Goal: Task Accomplishment & Management: Complete application form

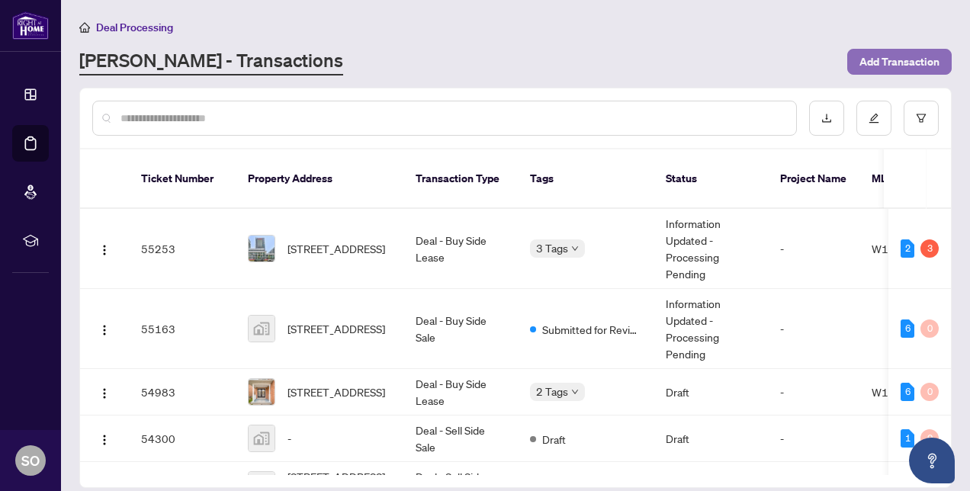
click at [896, 57] on span "Add Transaction" at bounding box center [900, 62] width 80 height 24
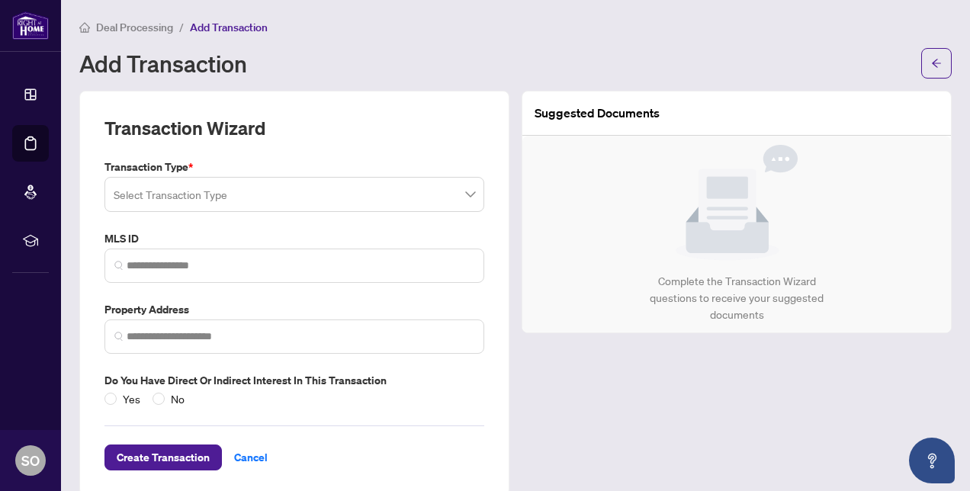
click at [242, 203] on input "search" at bounding box center [288, 197] width 348 height 34
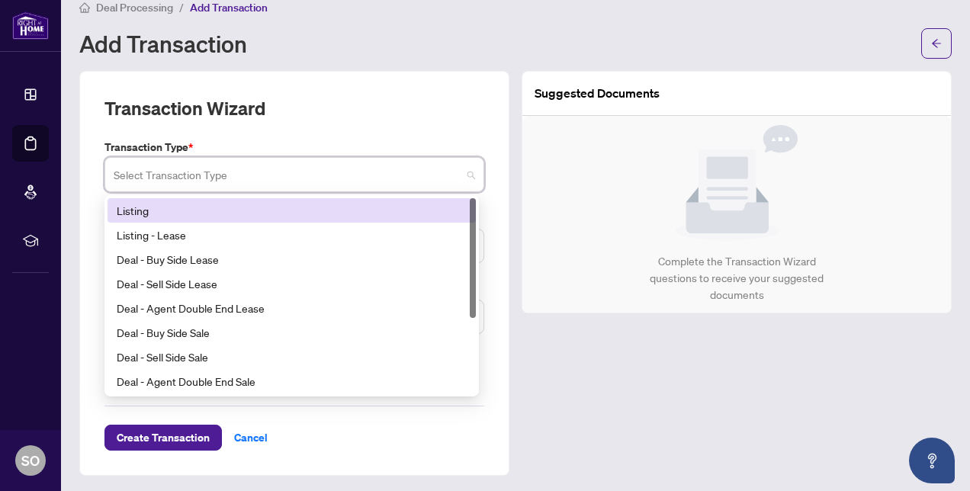
click at [136, 212] on div "Listing" at bounding box center [292, 210] width 350 height 17
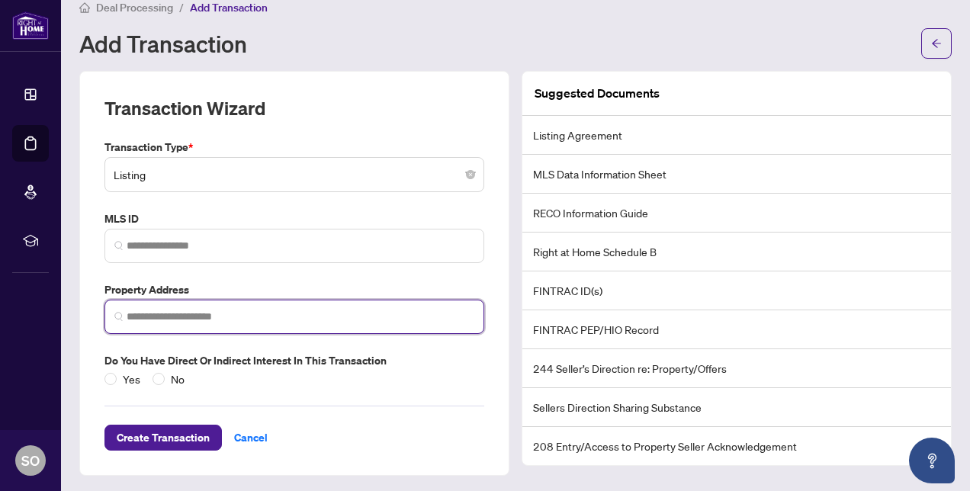
click at [142, 313] on input "search" at bounding box center [301, 317] width 348 height 16
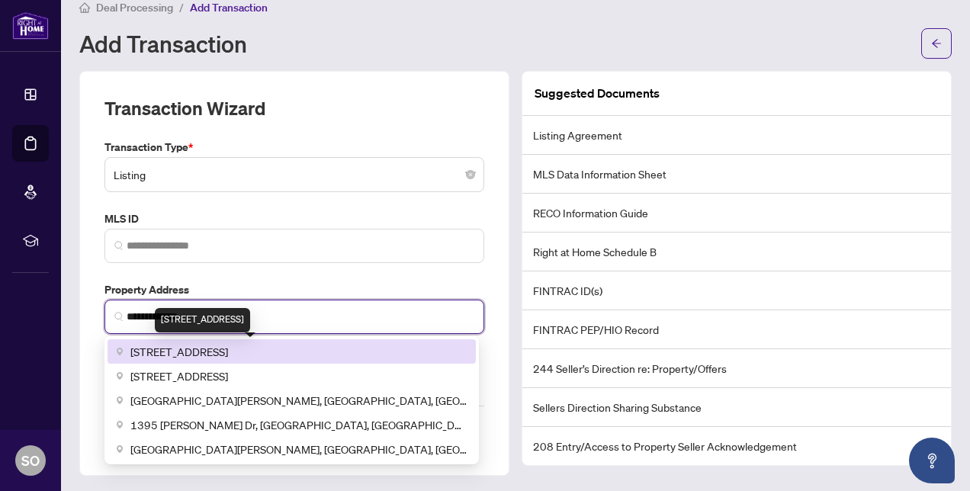
click at [171, 352] on span "[STREET_ADDRESS]" at bounding box center [179, 351] width 98 height 17
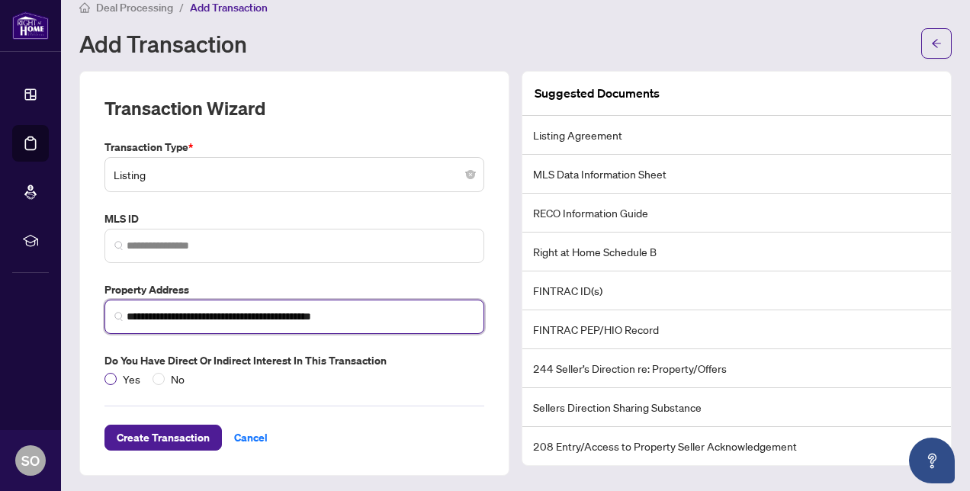
type input "**********"
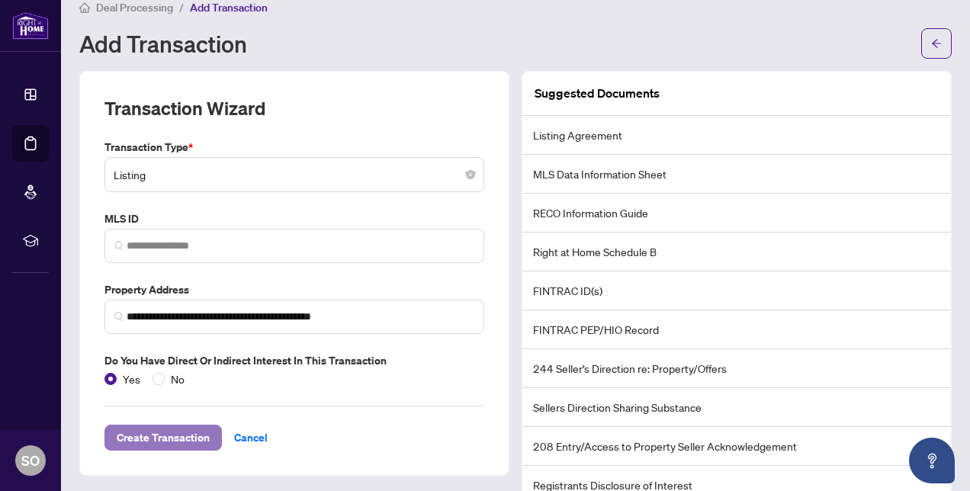
click at [157, 434] on span "Create Transaction" at bounding box center [163, 438] width 93 height 24
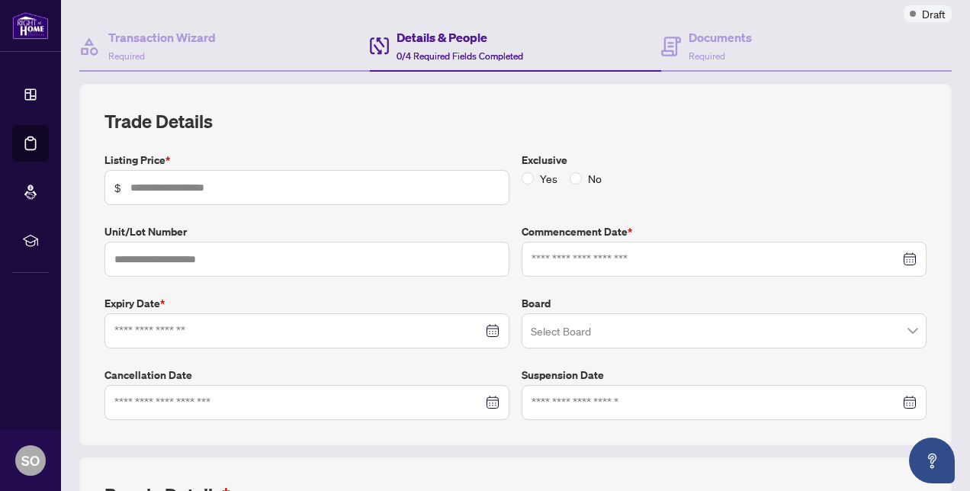
scroll to position [126, 0]
click at [144, 188] on input "text" at bounding box center [314, 187] width 369 height 17
type input "*******"
click at [587, 175] on span "No" at bounding box center [595, 177] width 26 height 17
click at [191, 323] on input at bounding box center [298, 330] width 368 height 17
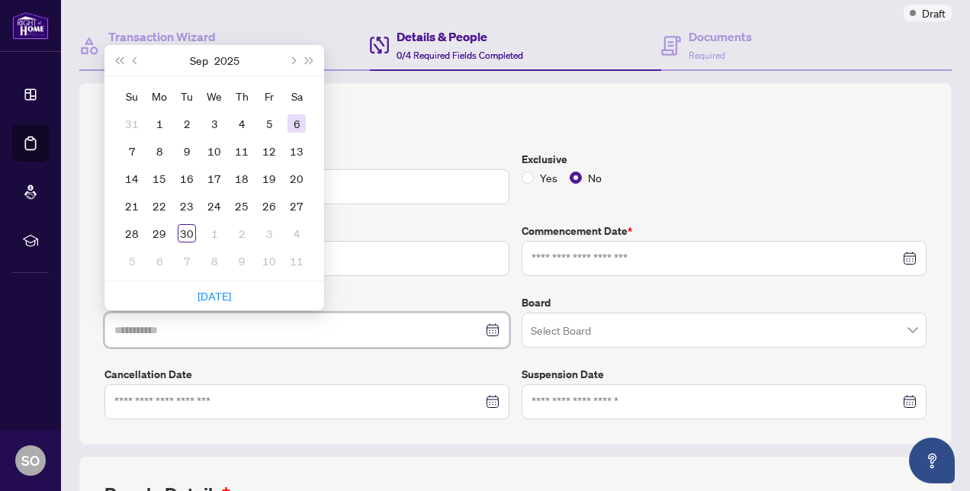
type input "**********"
click at [294, 60] on button "Next month (PageDown)" at bounding box center [292, 60] width 17 height 31
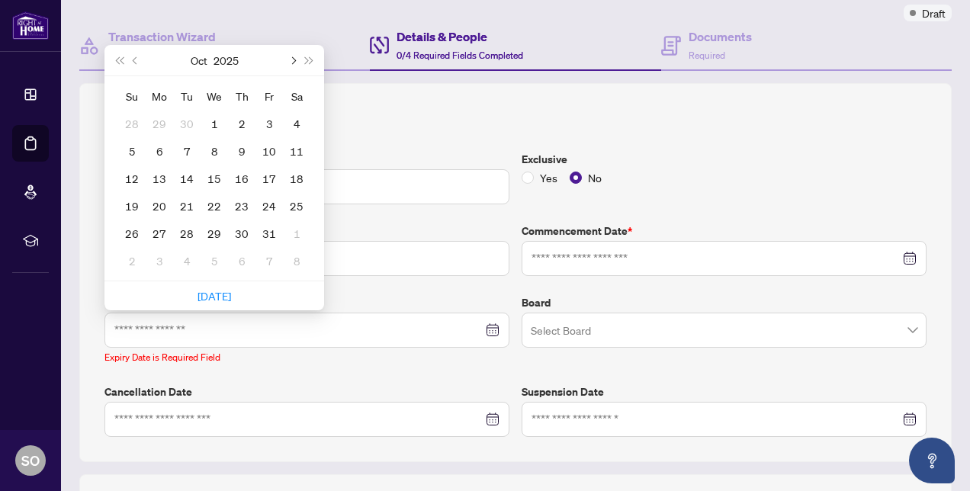
click at [294, 60] on button "Next month (PageDown)" at bounding box center [292, 60] width 17 height 31
type input "**********"
click at [248, 197] on div "25" at bounding box center [242, 206] width 18 height 18
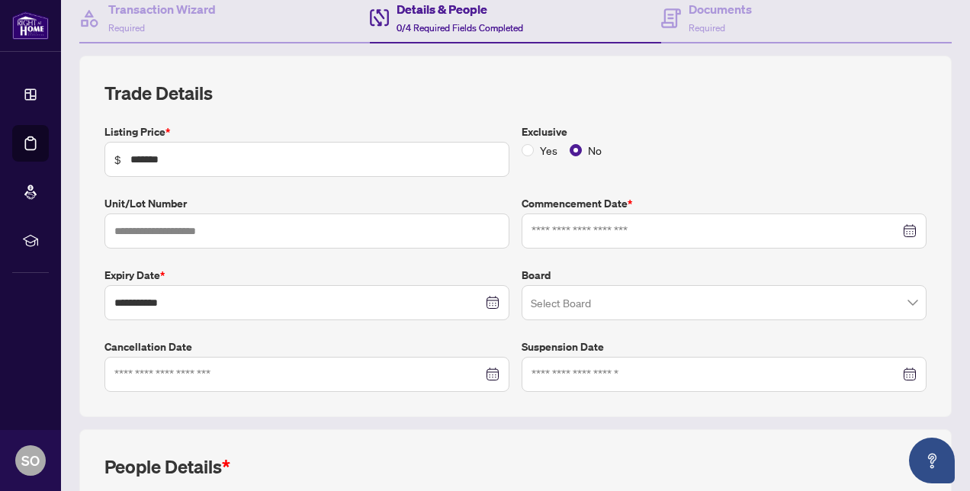
scroll to position [156, 0]
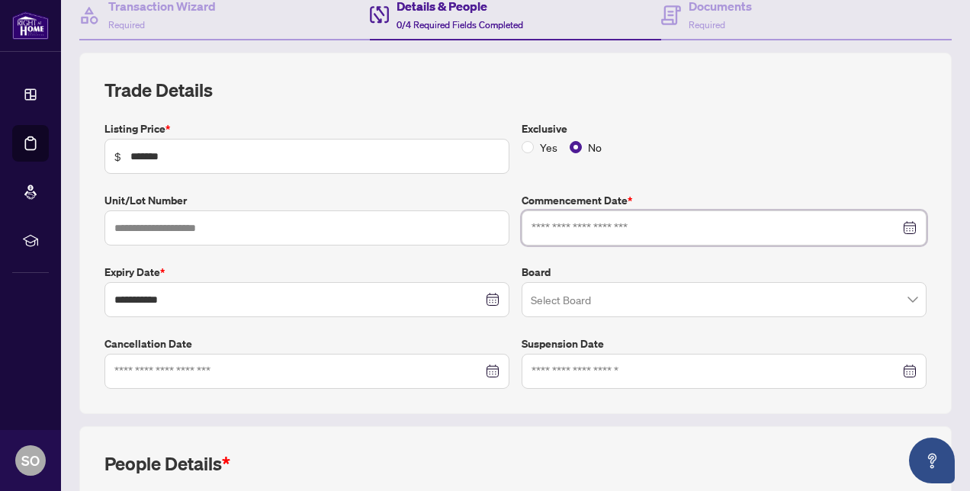
click at [645, 228] on input at bounding box center [716, 228] width 368 height 17
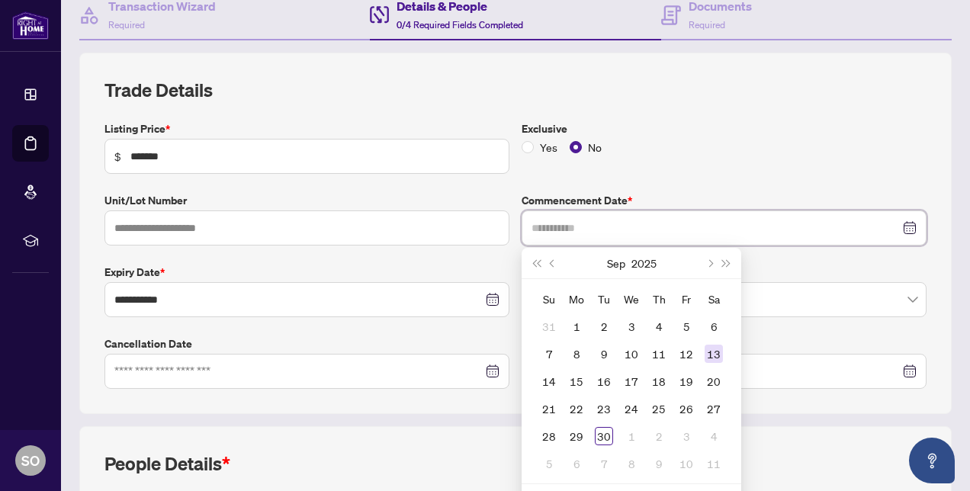
type input "**********"
click at [529, 281] on div "Su Mo Tu We Th Fr Sa 31 1 2 3 4 5 6 7 8 9 10 11 12 13 14 15 16 17 18 19 20 21 2…" at bounding box center [632, 381] width 220 height 204
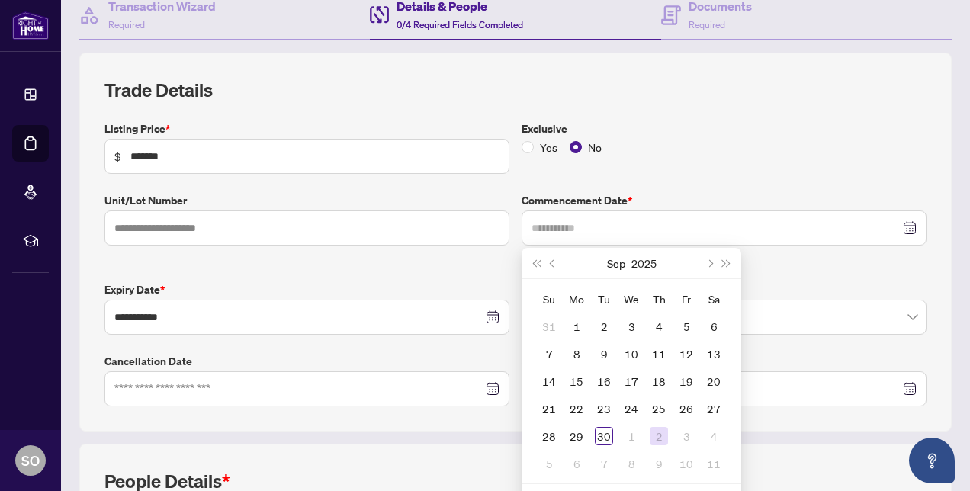
type input "**********"
click at [653, 433] on div "2" at bounding box center [659, 436] width 18 height 18
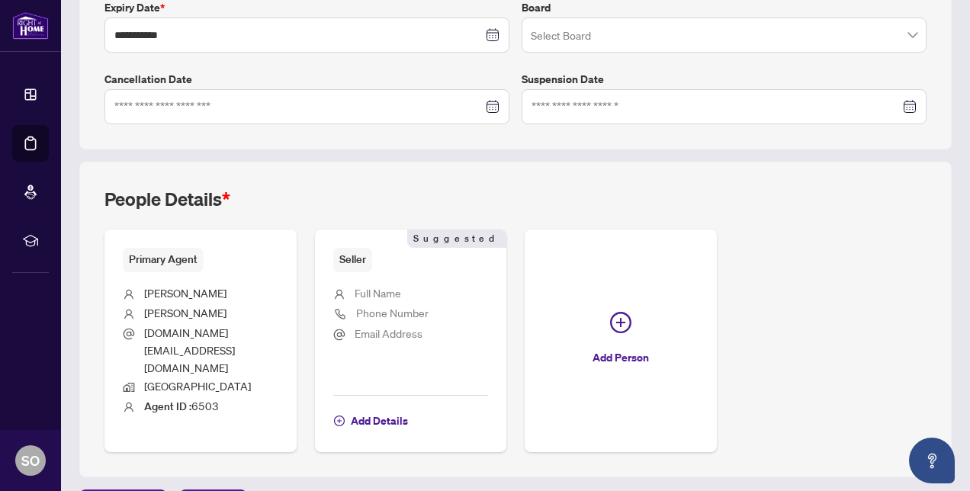
scroll to position [424, 0]
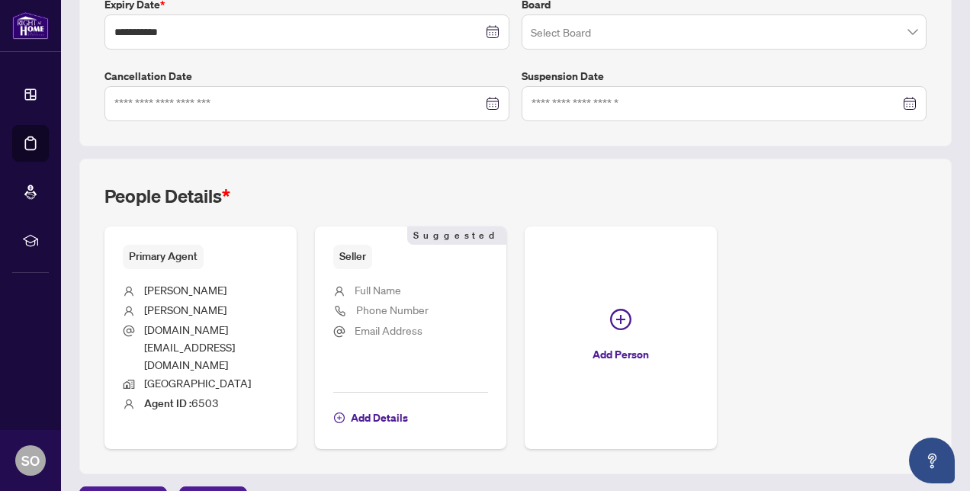
click at [175, 255] on span "Primary Agent" at bounding box center [163, 257] width 81 height 24
click at [205, 487] on span "Next Tab" at bounding box center [212, 499] width 43 height 24
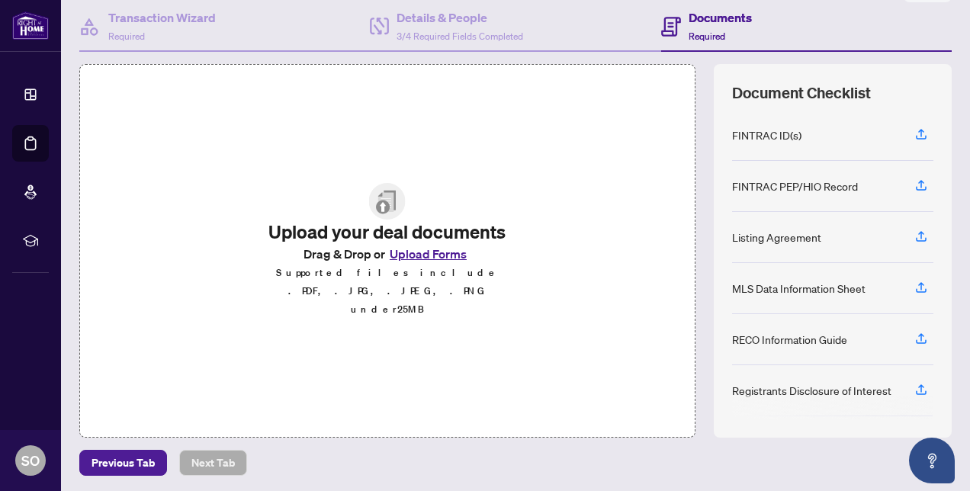
click at [433, 264] on button "Upload Forms" at bounding box center [428, 254] width 86 height 20
click at [415, 256] on button "Upload Forms" at bounding box center [428, 254] width 86 height 20
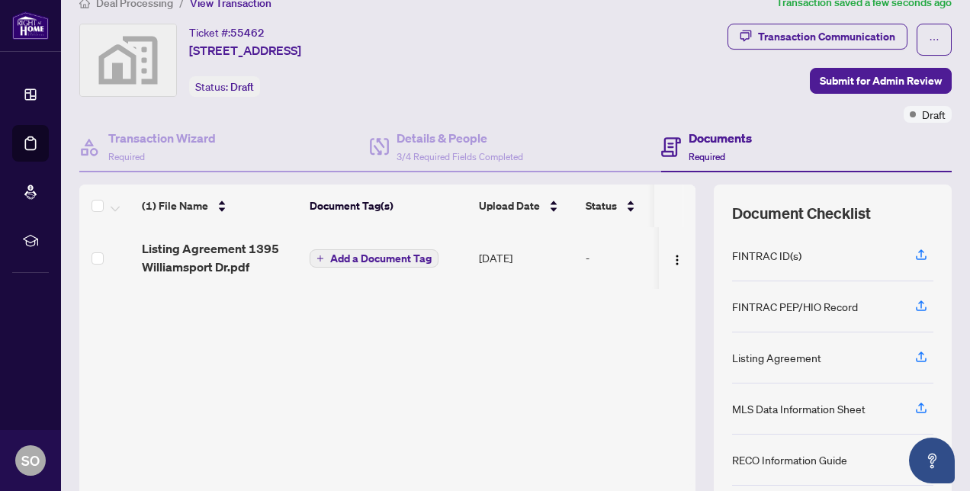
scroll to position [0, 0]
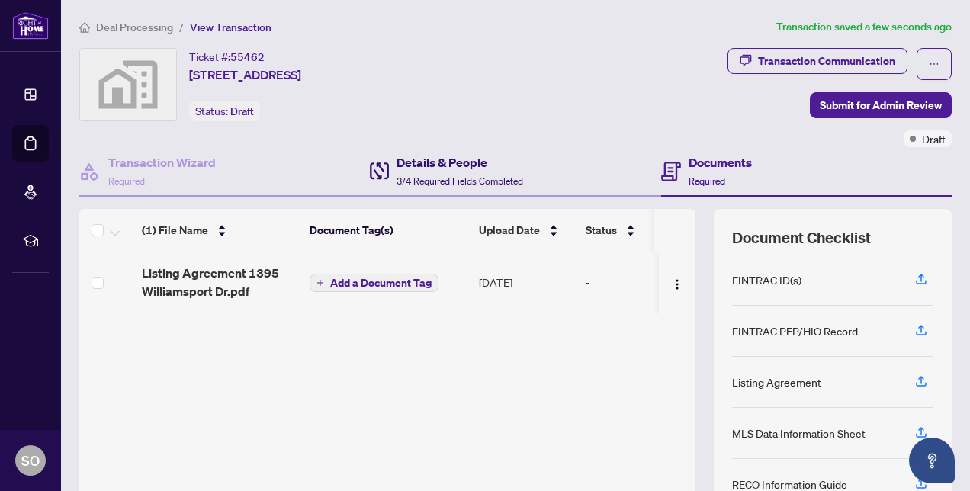
click at [452, 166] on h4 "Details & People" at bounding box center [460, 162] width 127 height 18
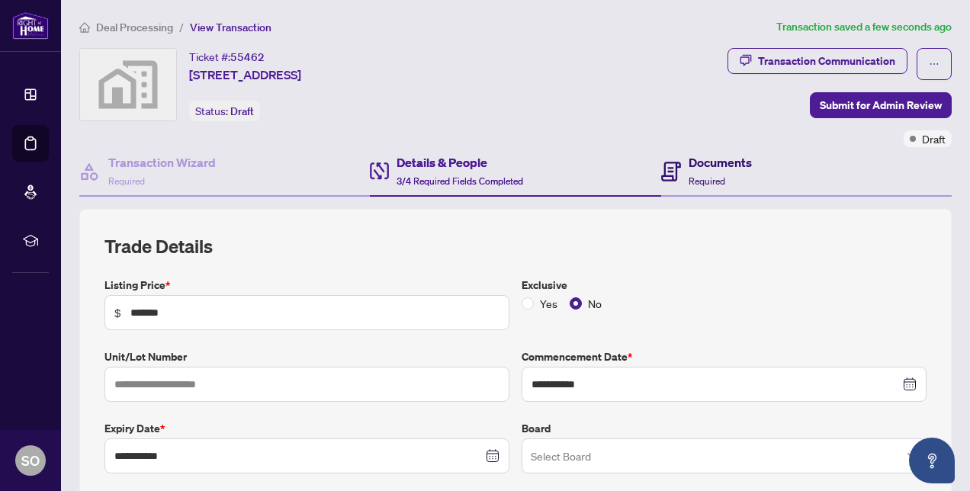
click at [689, 162] on h4 "Documents" at bounding box center [720, 162] width 63 height 18
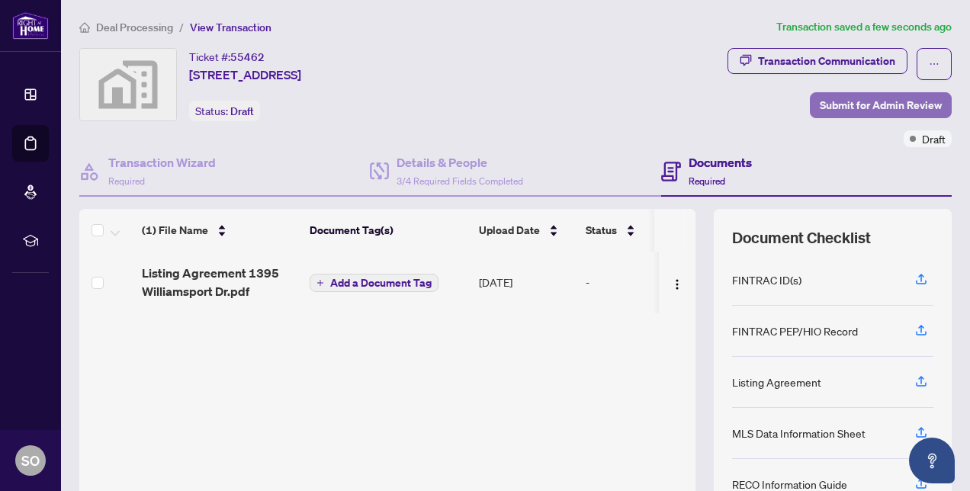
click at [873, 100] on span "Submit for Admin Review" at bounding box center [881, 105] width 122 height 24
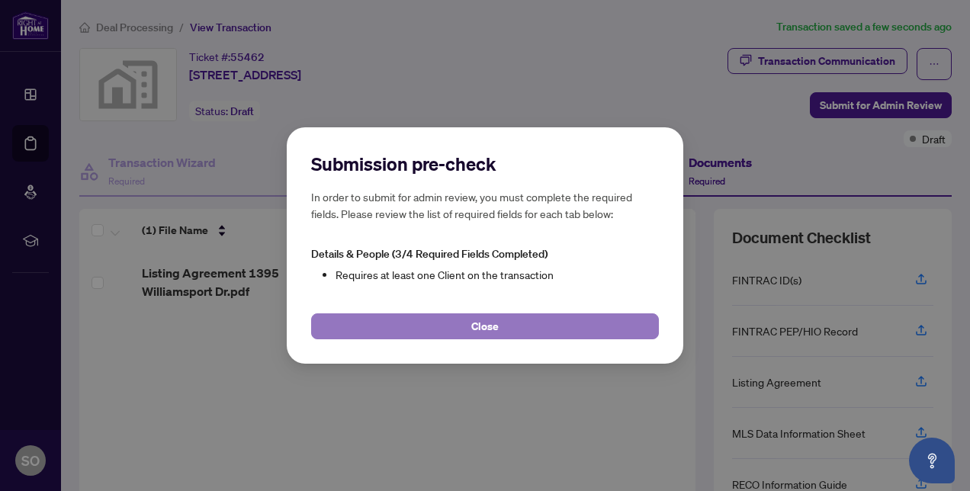
click at [481, 325] on span "Close" at bounding box center [484, 326] width 27 height 24
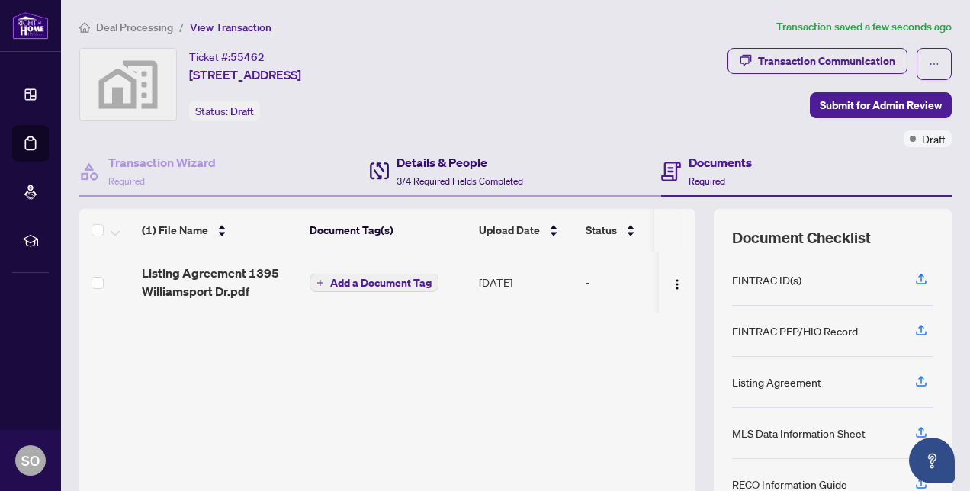
click at [433, 158] on h4 "Details & People" at bounding box center [460, 162] width 127 height 18
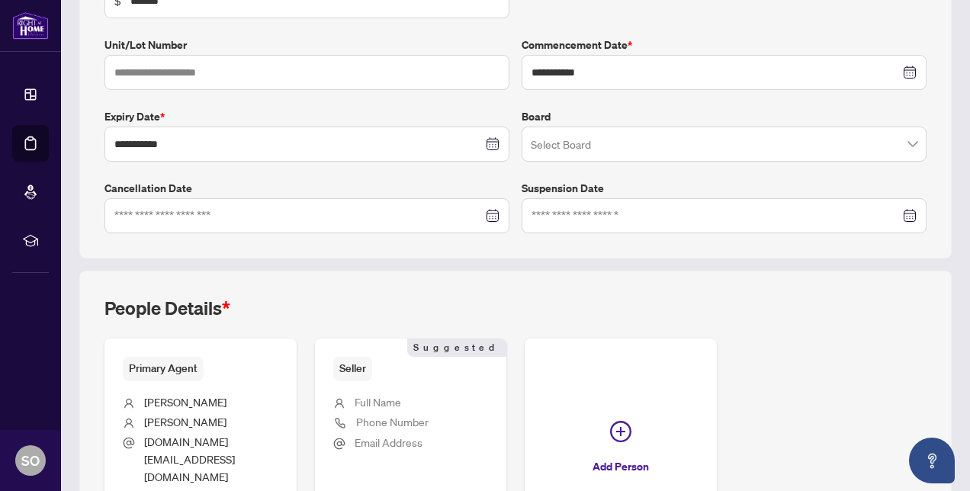
scroll to position [424, 0]
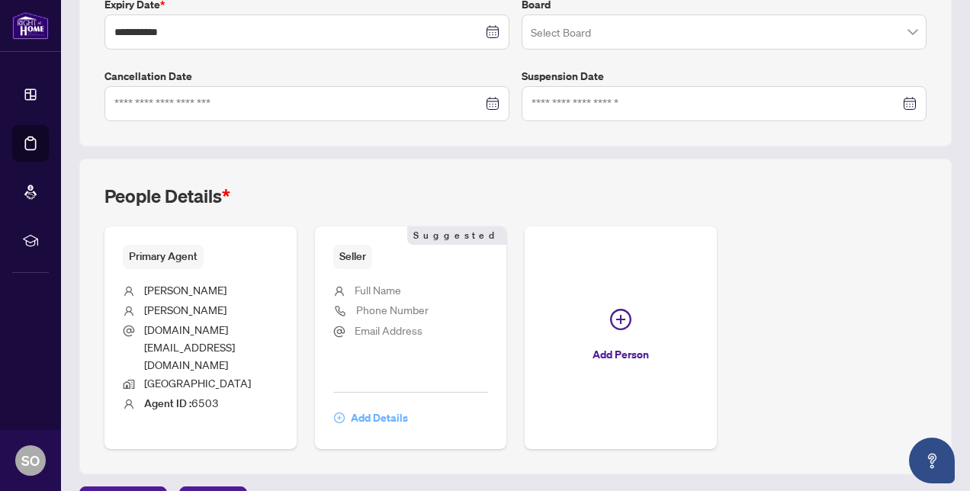
click at [408, 406] on span "Add Details" at bounding box center [379, 418] width 57 height 24
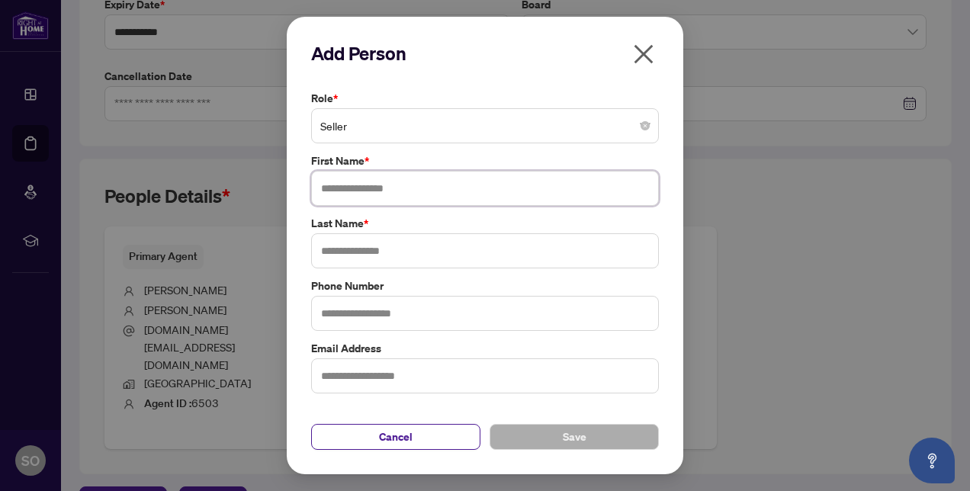
click at [371, 192] on input "text" at bounding box center [485, 188] width 348 height 35
type input "********"
click at [365, 248] on input "text" at bounding box center [485, 250] width 348 height 35
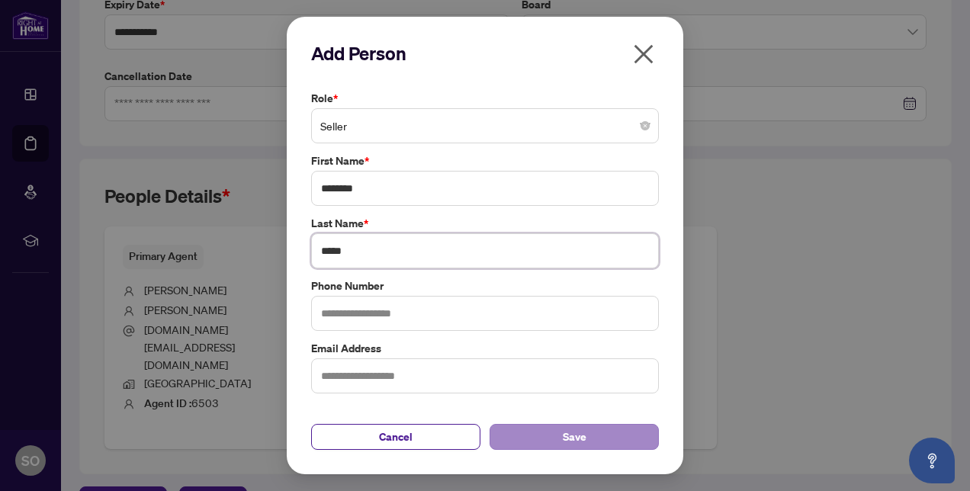
type input "*****"
click at [580, 441] on span "Save" at bounding box center [575, 437] width 24 height 24
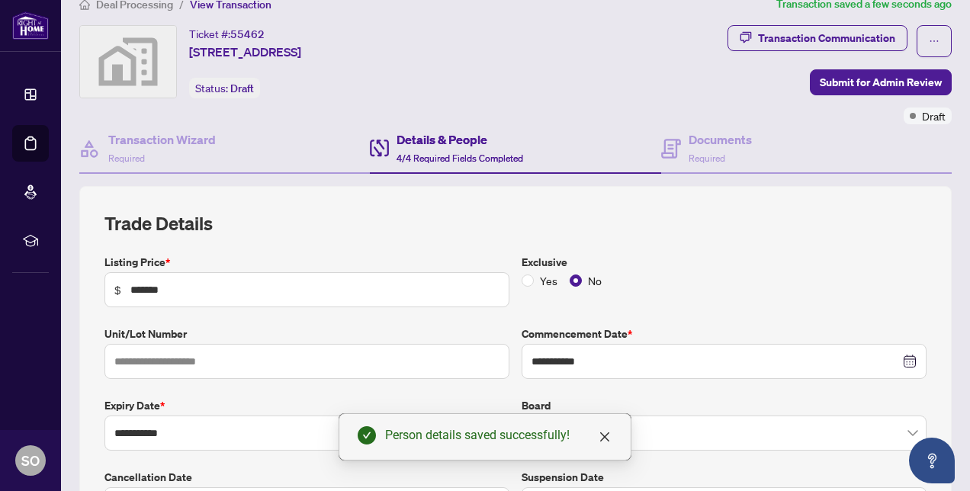
scroll to position [0, 0]
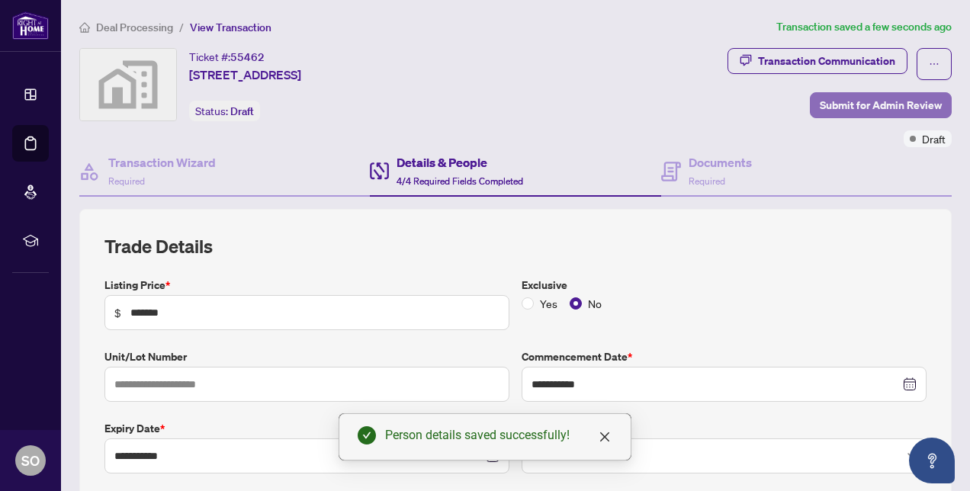
click at [857, 107] on span "Submit for Admin Review" at bounding box center [881, 105] width 122 height 24
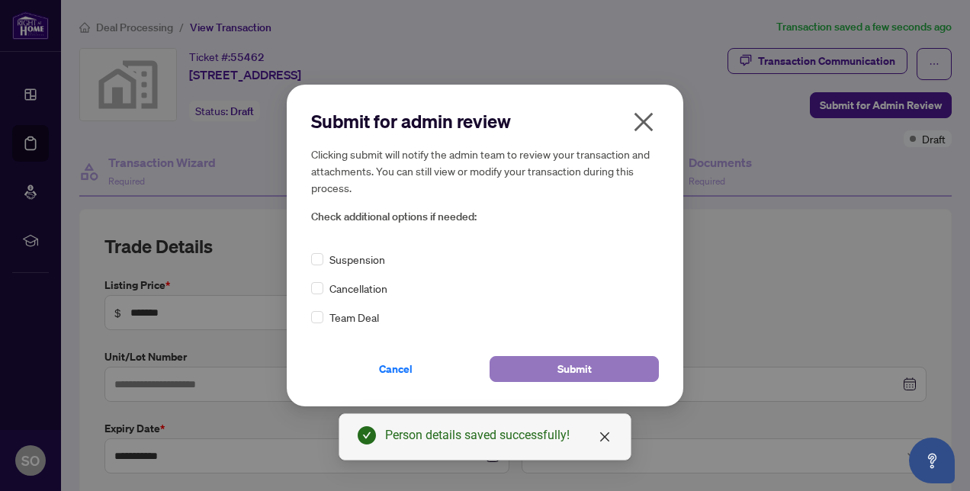
click at [569, 372] on span "Submit" at bounding box center [575, 369] width 34 height 24
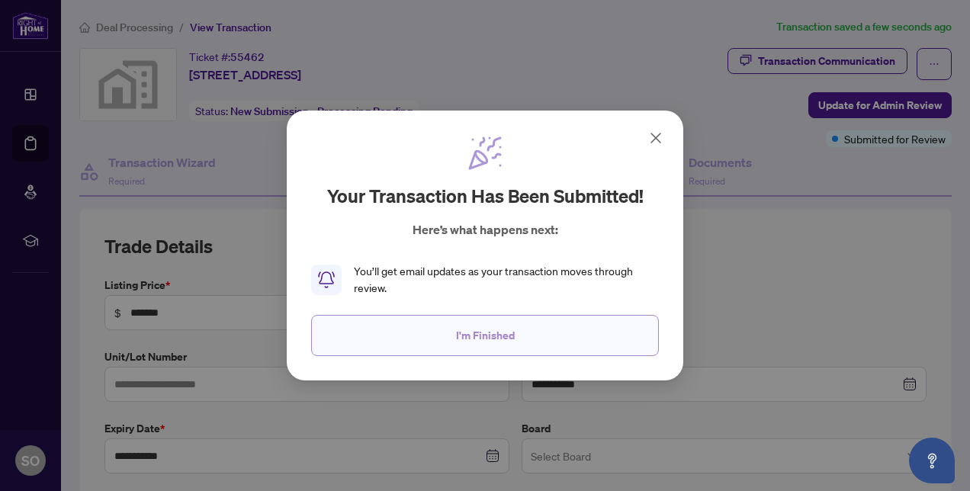
click at [502, 339] on span "I'm Finished" at bounding box center [485, 335] width 59 height 24
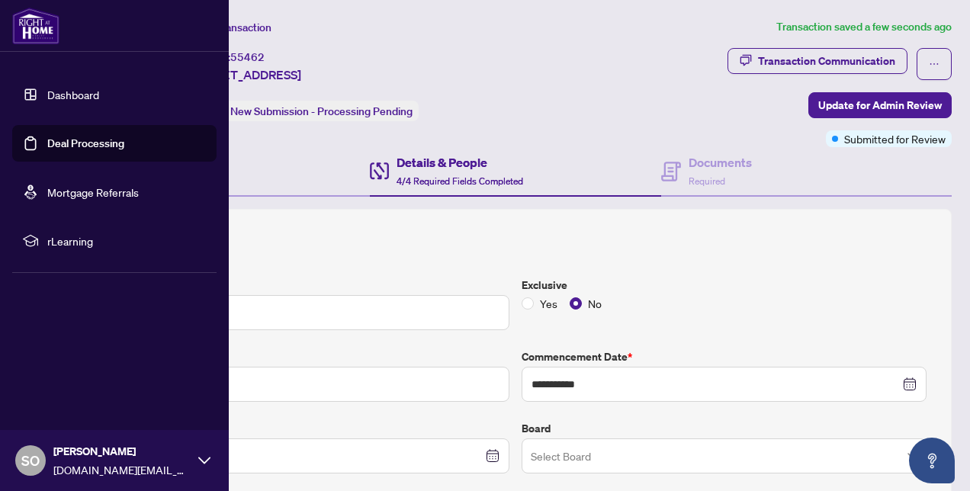
click at [92, 92] on link "Dashboard" at bounding box center [73, 95] width 52 height 14
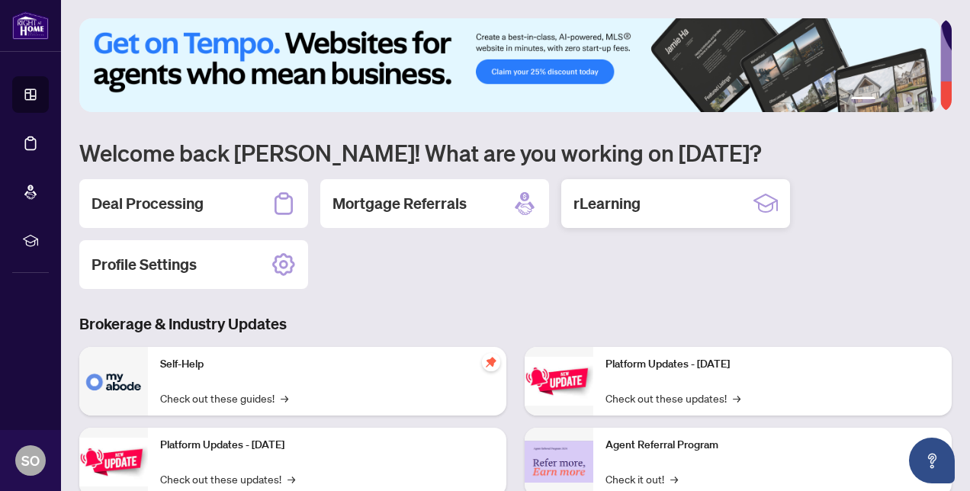
click at [631, 195] on h2 "rLearning" at bounding box center [607, 203] width 67 height 21
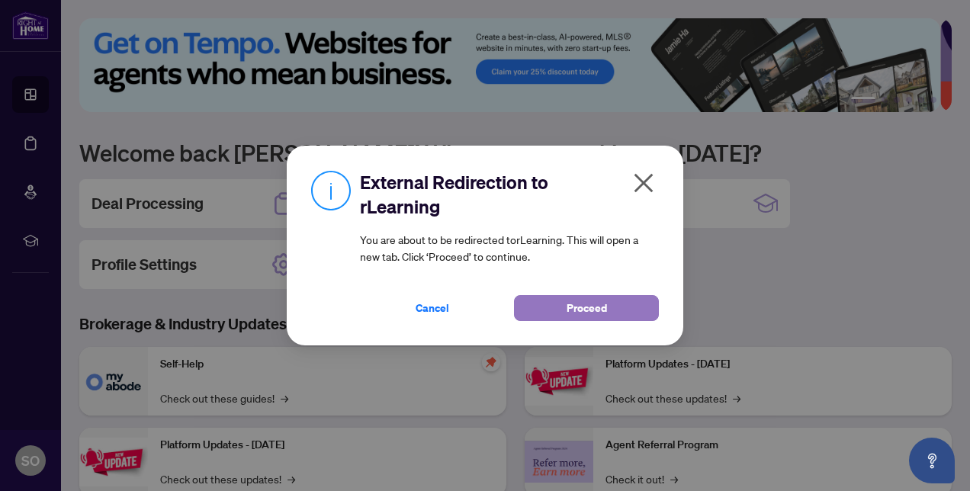
click at [577, 309] on span "Proceed" at bounding box center [587, 308] width 40 height 24
